Goal: Task Accomplishment & Management: Use online tool/utility

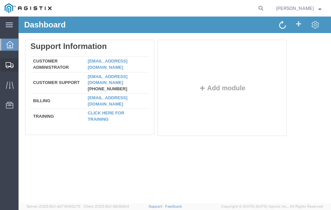
click at [0, 0] on span "Shipment Manager" at bounding box center [0, 0] width 0 height 0
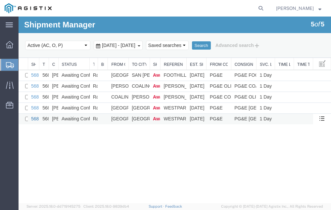
click at [33, 117] on link "56805888" at bounding box center [41, 118] width 21 height 5
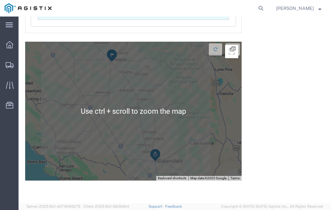
scroll to position [1393, 0]
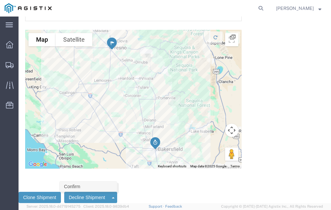
click link "Confirm"
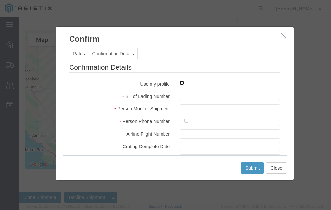
click input "checkbox"
checkbox input "true"
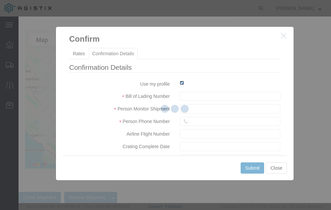
type input "[PERSON_NAME]"
type input "[PHONE_NUMBER]"
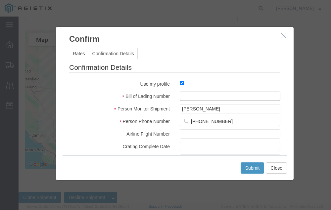
click input "text"
type input "56805888"
click button "Submit"
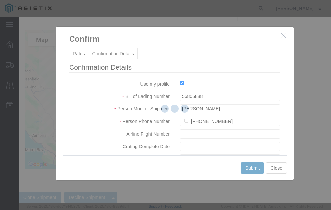
scroll to position [0, 0]
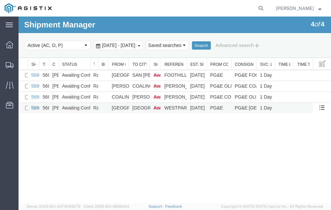
click at [35, 109] on link "56805944" at bounding box center [41, 107] width 21 height 5
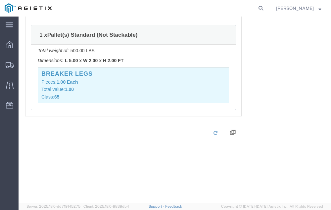
scroll to position [1714, 0]
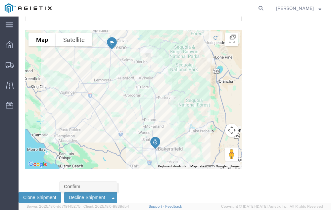
click link "Confirm"
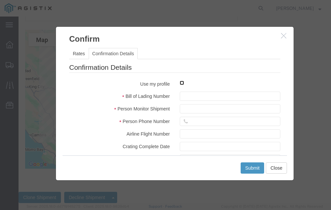
click input "checkbox"
checkbox input "true"
type input "Neil Coehlo"
type input "559-217-7289"
click input "text"
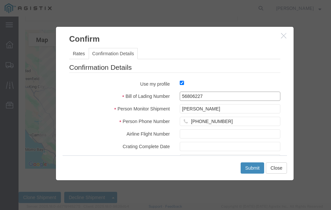
type input "56806227"
click button "Submit"
click button "Close"
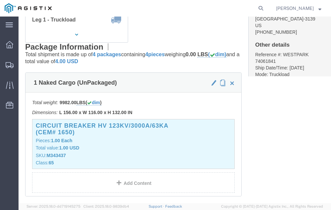
scroll to position [0, 0]
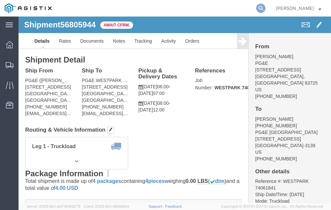
click at [265, 7] on icon at bounding box center [260, 8] width 9 height 9
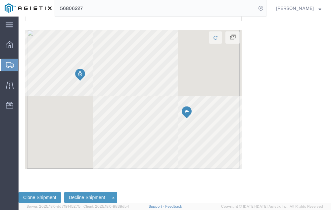
scroll to position [1164, 0]
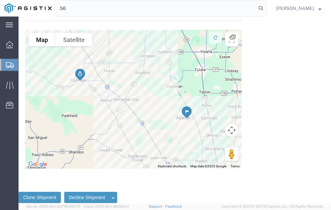
type input "5"
type input "56807212"
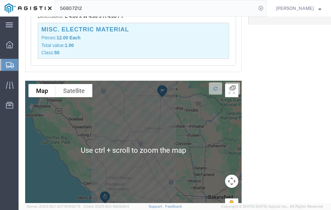
scroll to position [1393, 0]
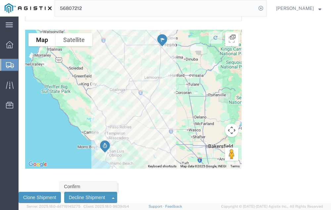
click link "Confirm"
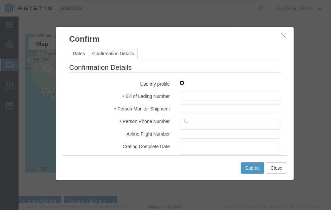
click input "checkbox"
checkbox input "true"
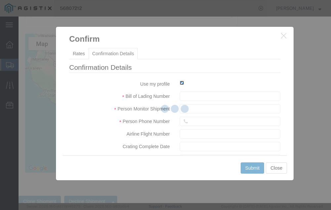
type input "Neil Coehlo"
type input "559-217-7289"
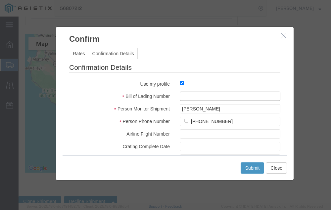
click input "text"
type input "56807212"
click button "Submit"
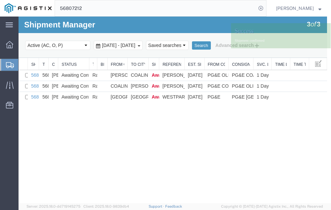
scroll to position [0, 0]
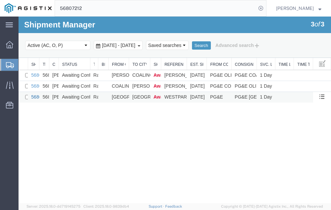
click at [35, 96] on link "56805944" at bounding box center [41, 96] width 21 height 5
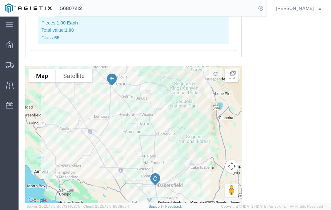
scroll to position [1714, 0]
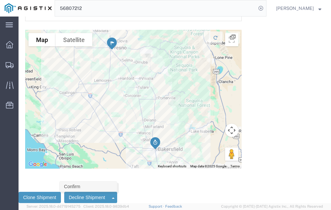
click link "Confirm"
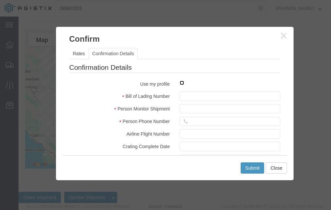
click input "checkbox"
checkbox input "true"
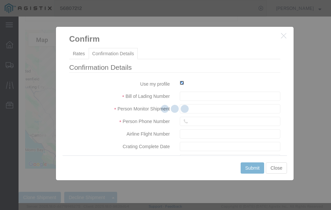
type input "Neil Coehlo"
type input "559-217-7289"
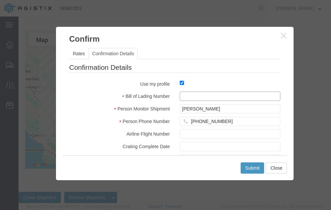
click input "text"
type input "56805944"
click button "Submit"
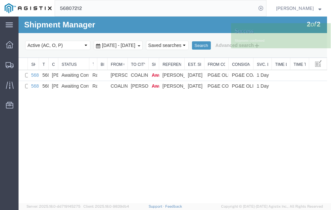
scroll to position [0, 0]
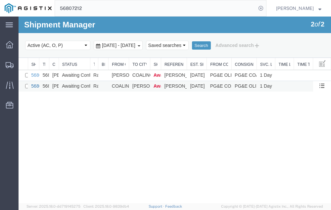
click at [35, 86] on link "56806188" at bounding box center [41, 85] width 21 height 5
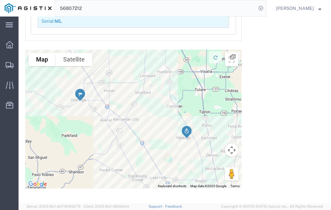
scroll to position [1134, 0]
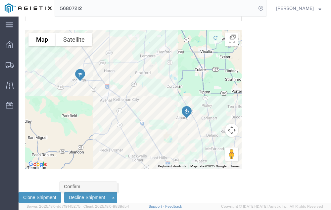
click link "Confirm"
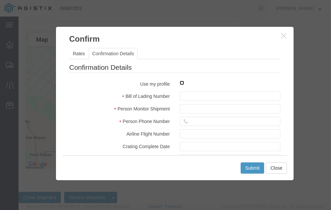
click input "checkbox"
checkbox input "true"
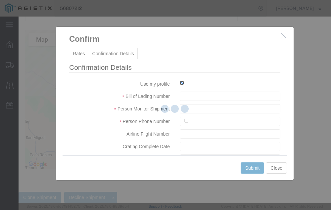
type input "Neil Coehlo"
type input "559-217-7289"
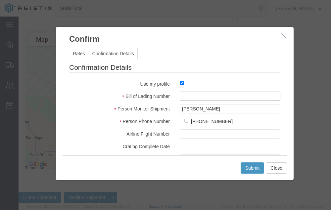
click input "text"
type input "56806188"
click button "Submit"
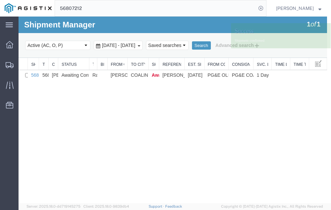
scroll to position [0, 0]
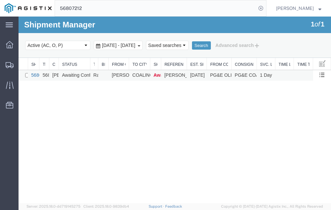
click at [33, 74] on link "56806227" at bounding box center [41, 74] width 21 height 5
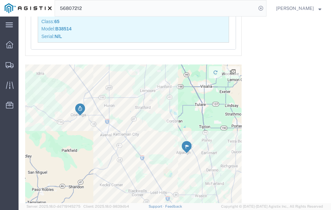
scroll to position [1164, 0]
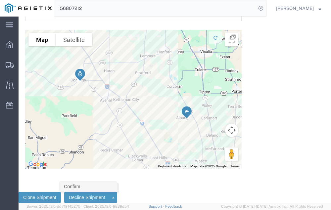
click link "Confirm"
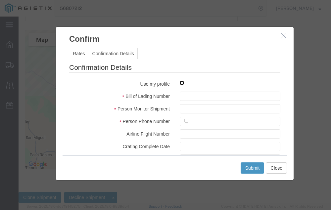
click input "checkbox"
checkbox input "true"
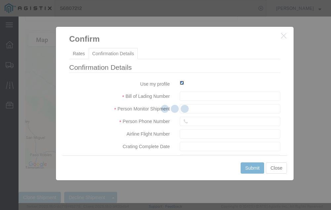
type input "Neil Coehlo"
type input "559-217-7289"
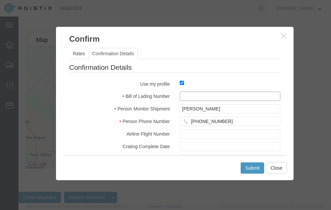
click input "text"
type input "56806227"
click button "Submit"
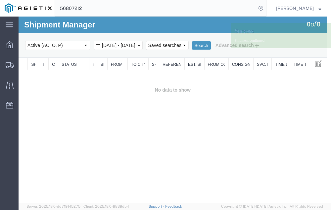
scroll to position [0, 0]
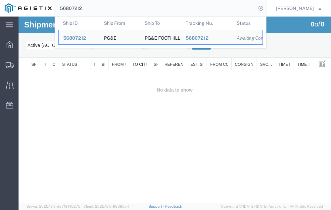
click at [97, 7] on input "56807212" at bounding box center [155, 8] width 201 height 16
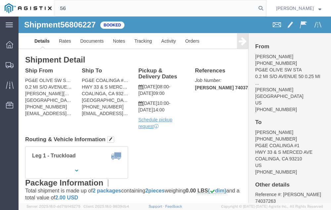
type input "5"
type input "56767493"
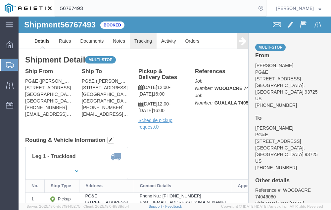
click link "Tracking"
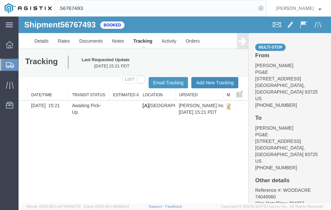
click at [200, 81] on button "Add New Tracking" at bounding box center [214, 82] width 47 height 11
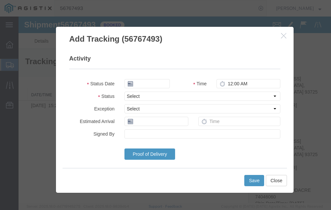
type input "09/12/2025"
type input "11:00 AM"
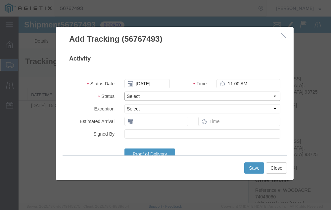
click at [154, 94] on select "Select Arrival Notice Available Arrival Notice Imported Arrive at Delivery Loca…" at bounding box center [202, 96] width 156 height 9
select select "DELIVRED"
click at [124, 92] on select "Select Arrival Notice Available Arrival Notice Imported Arrive at Delivery Loca…" at bounding box center [202, 96] width 156 height 9
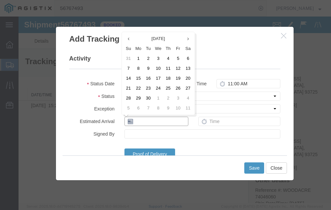
click at [146, 121] on input "text" at bounding box center [156, 121] width 64 height 9
click at [177, 68] on td "12" at bounding box center [178, 69] width 10 height 10
type input "09/12/2025"
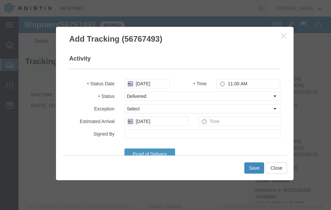
click at [254, 165] on button "Save" at bounding box center [254, 168] width 20 height 11
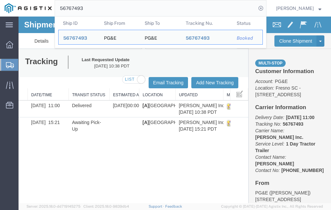
click at [98, 9] on input "56767493" at bounding box center [155, 8] width 201 height 16
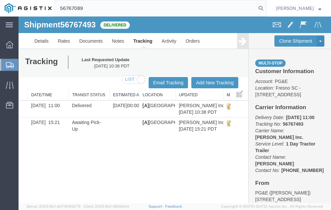
type input "56767089"
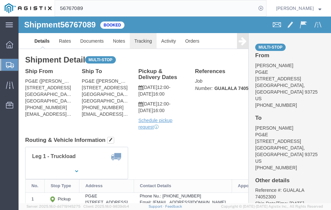
click link "Tracking"
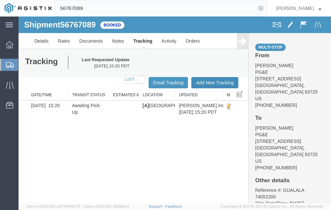
click at [205, 80] on button "Add New Tracking" at bounding box center [214, 82] width 47 height 11
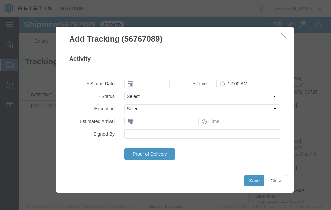
type input "09/12/2025"
type input "11:00 AM"
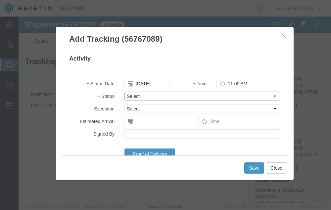
click at [157, 95] on select "Select Arrival Notice Available Arrival Notice Imported Arrive at Delivery Loca…" at bounding box center [202, 96] width 156 height 9
select select "DELIVRED"
click at [124, 92] on select "Select Arrival Notice Available Arrival Notice Imported Arrive at Delivery Loca…" at bounding box center [202, 96] width 156 height 9
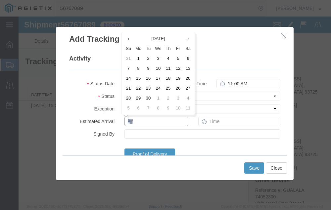
click at [161, 121] on input "text" at bounding box center [156, 121] width 64 height 9
click at [177, 67] on td "12" at bounding box center [178, 69] width 10 height 10
type input "09/12/2025"
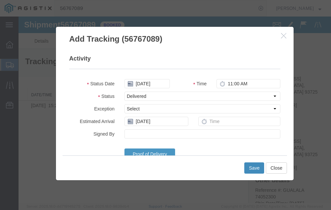
click at [255, 166] on button "Save" at bounding box center [254, 168] width 20 height 11
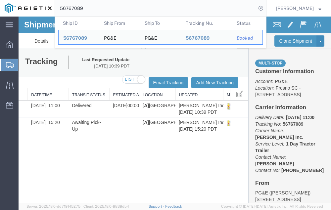
click at [96, 7] on input "56767089" at bounding box center [155, 8] width 201 height 16
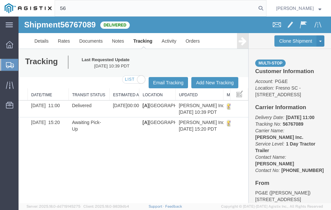
type input "5"
